Goal: Obtain resource: Obtain resource

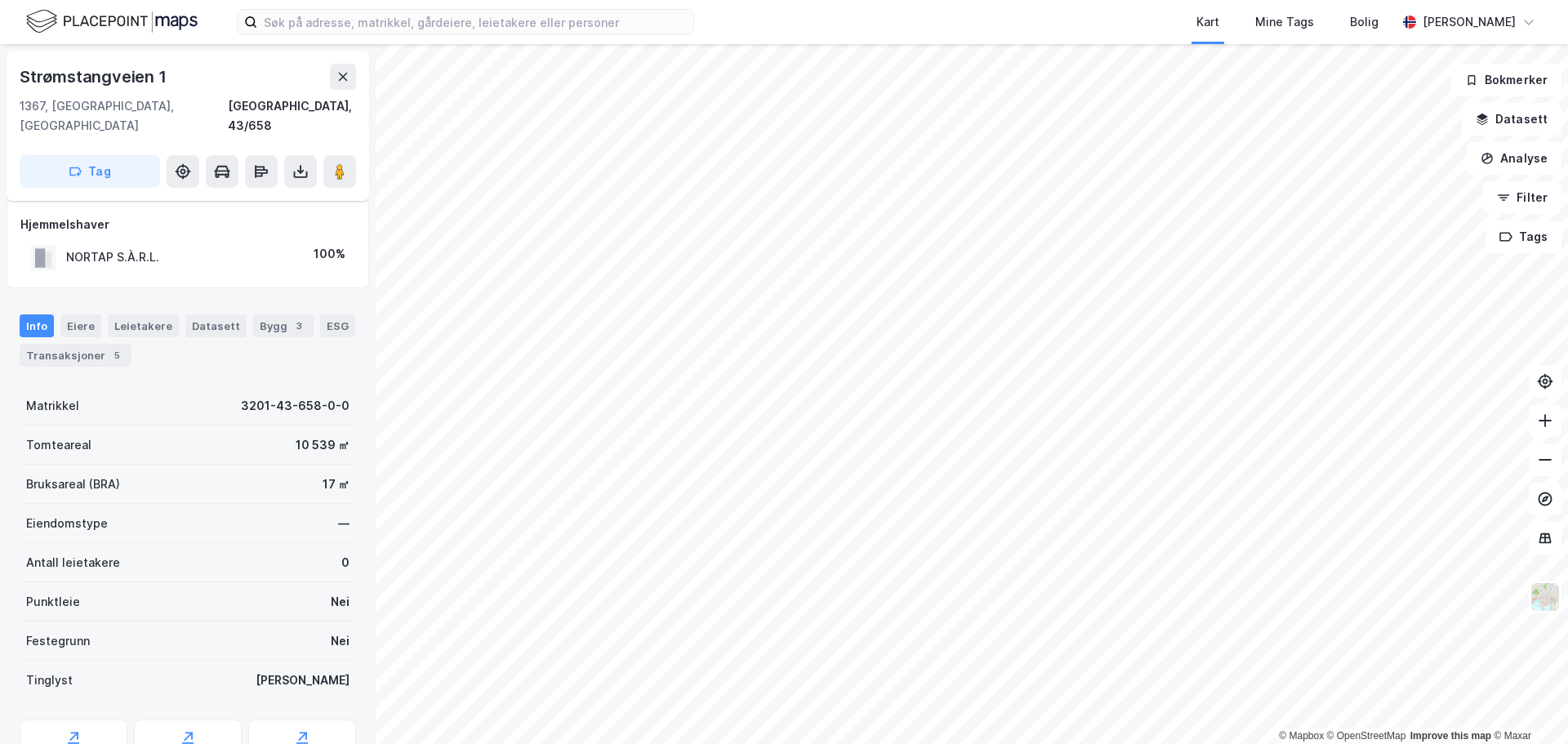
scroll to position [61, 0]
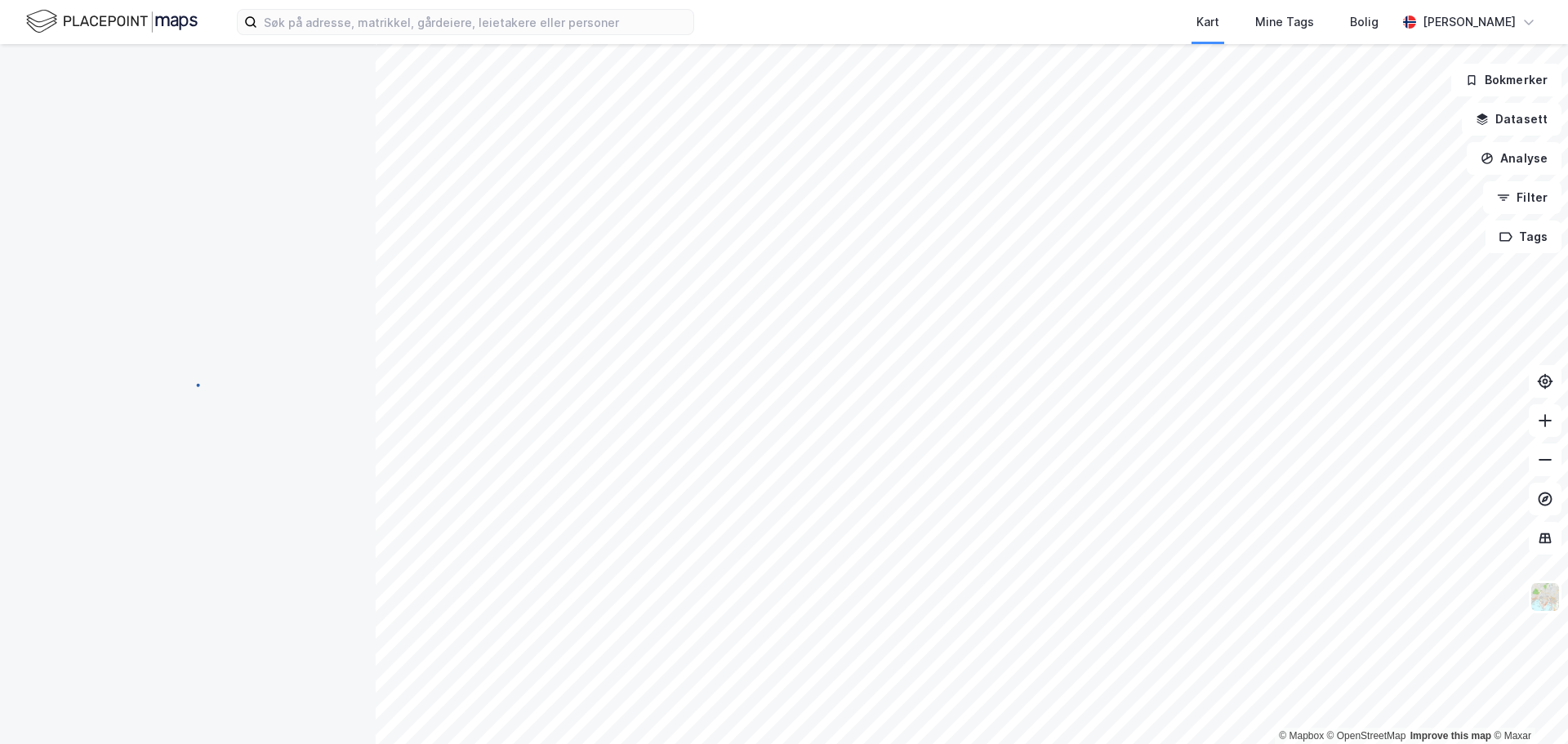
scroll to position [61, 0]
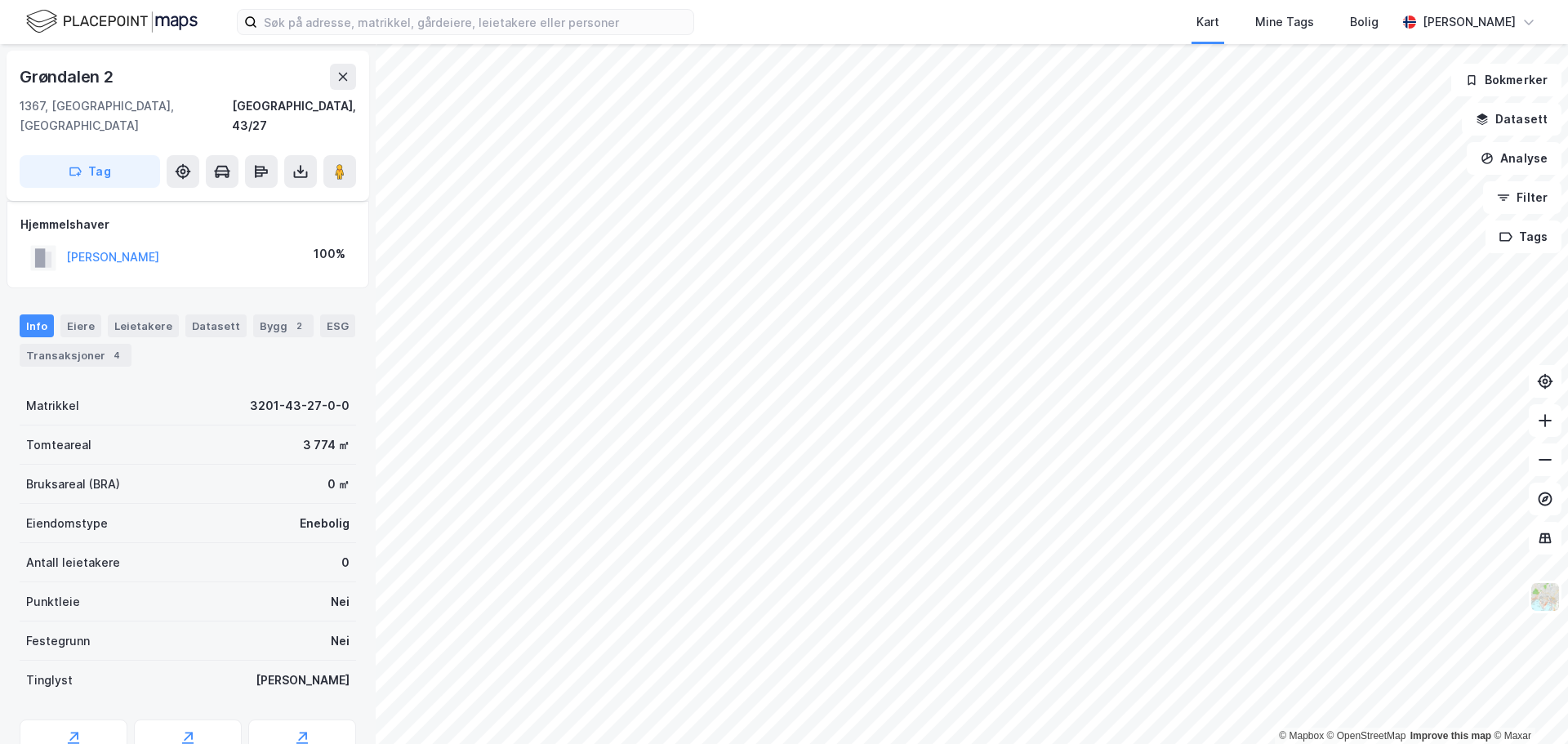
scroll to position [61, 0]
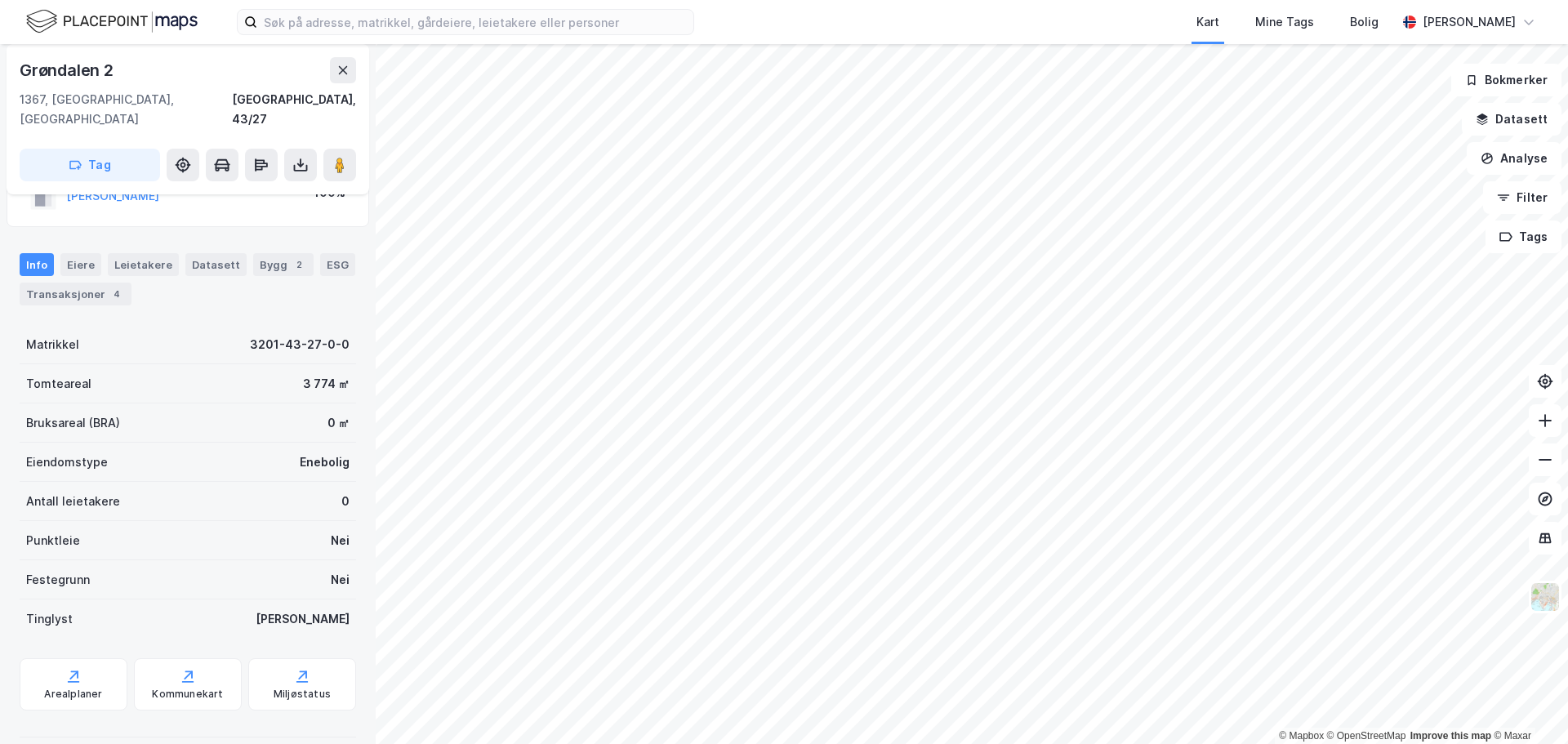
scroll to position [61, 0]
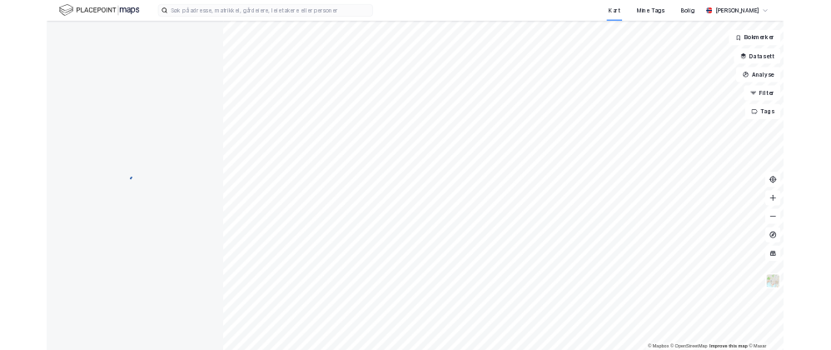
scroll to position [62, 0]
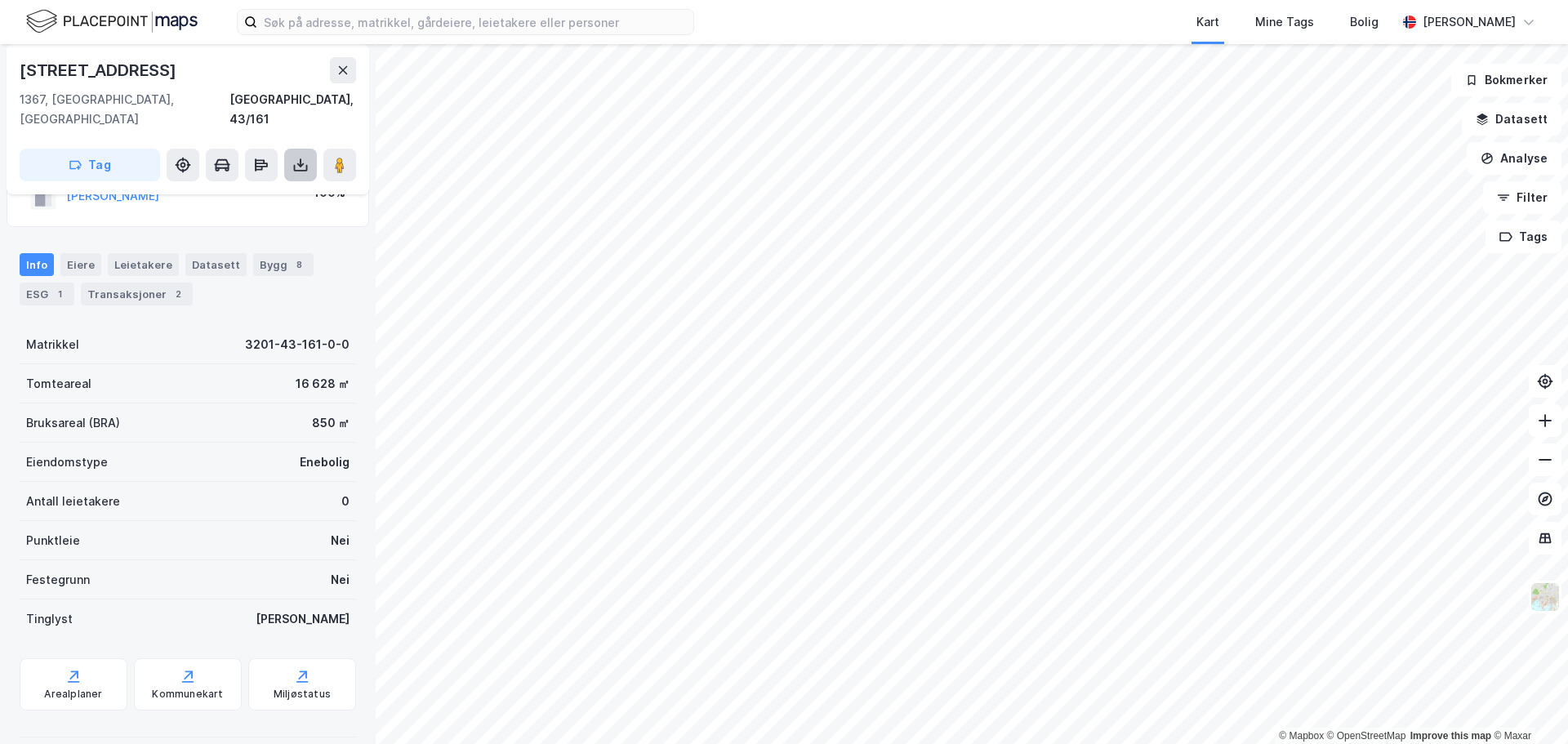
click at [300, 159] on icon at bounding box center [301, 163] width 2 height 9
drag, startPoint x: 233, startPoint y: 170, endPoint x: 290, endPoint y: 31, distance: 150.2
click at [232, 185] on div "Last ned grunnbok" at bounding box center [230, 197] width 174 height 27
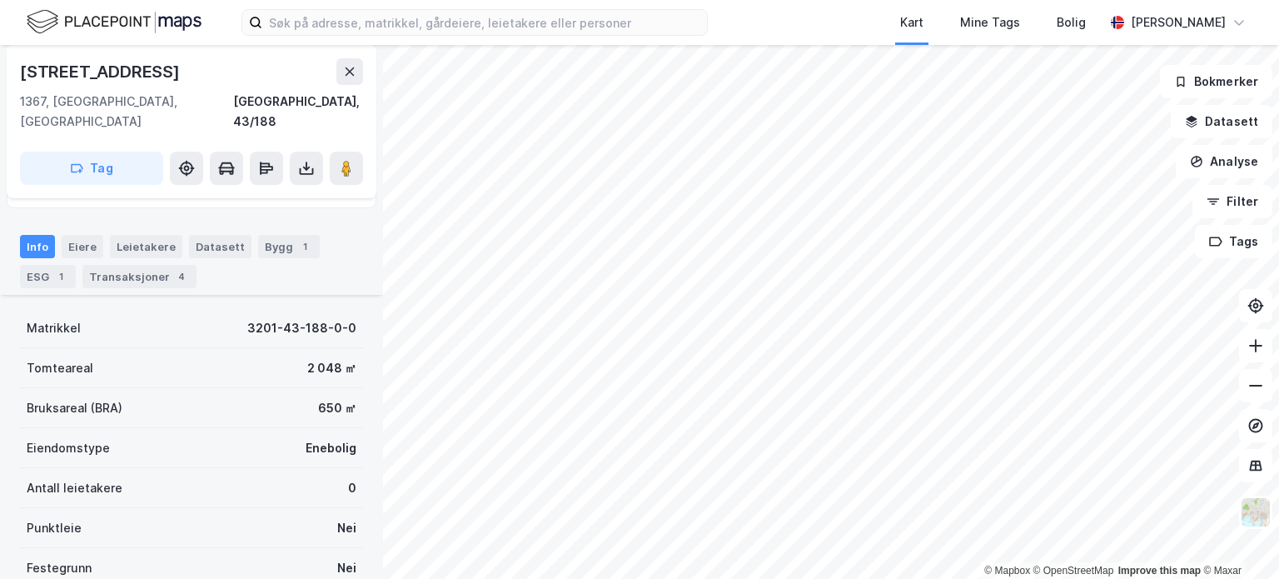
scroll to position [146, 0]
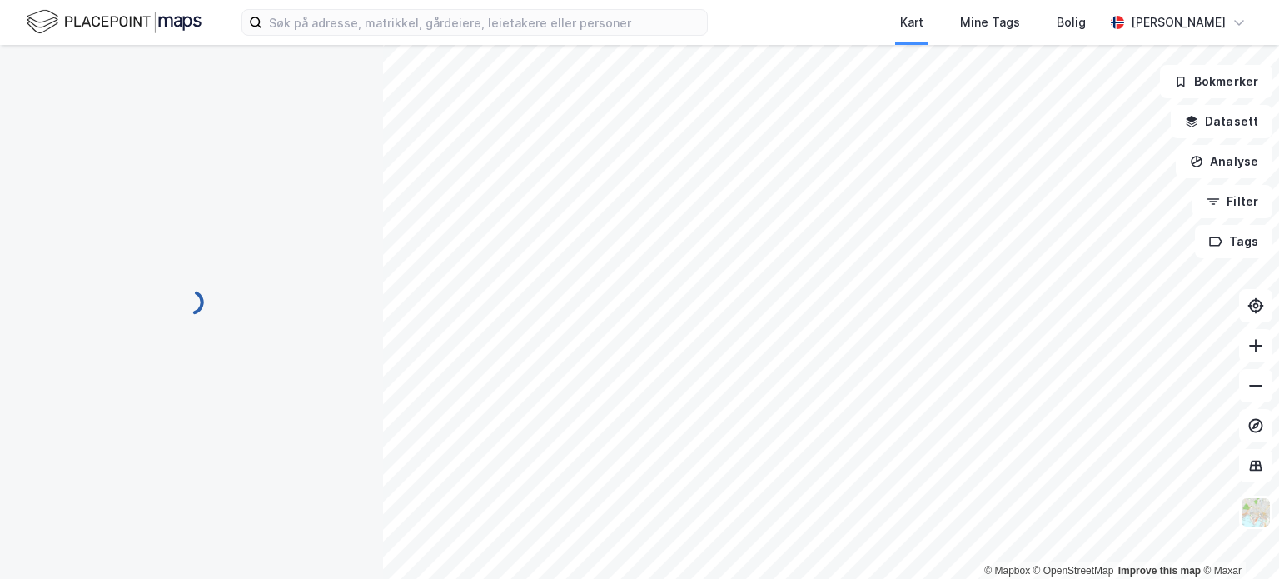
scroll to position [146, 0]
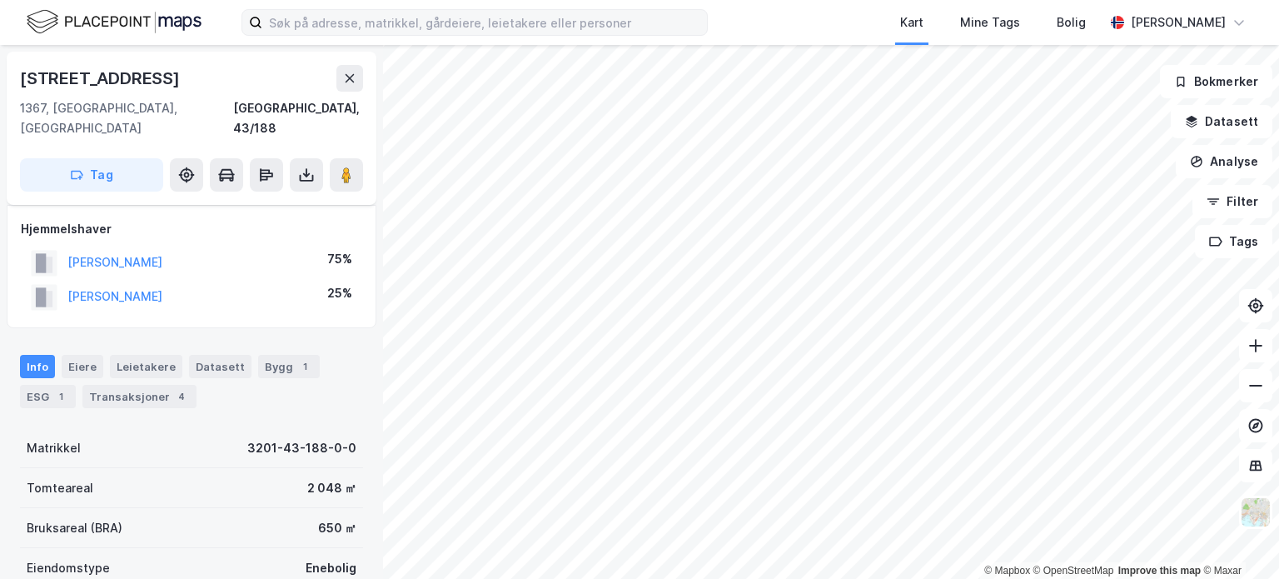
scroll to position [146, 0]
